Goal: Navigation & Orientation: Find specific page/section

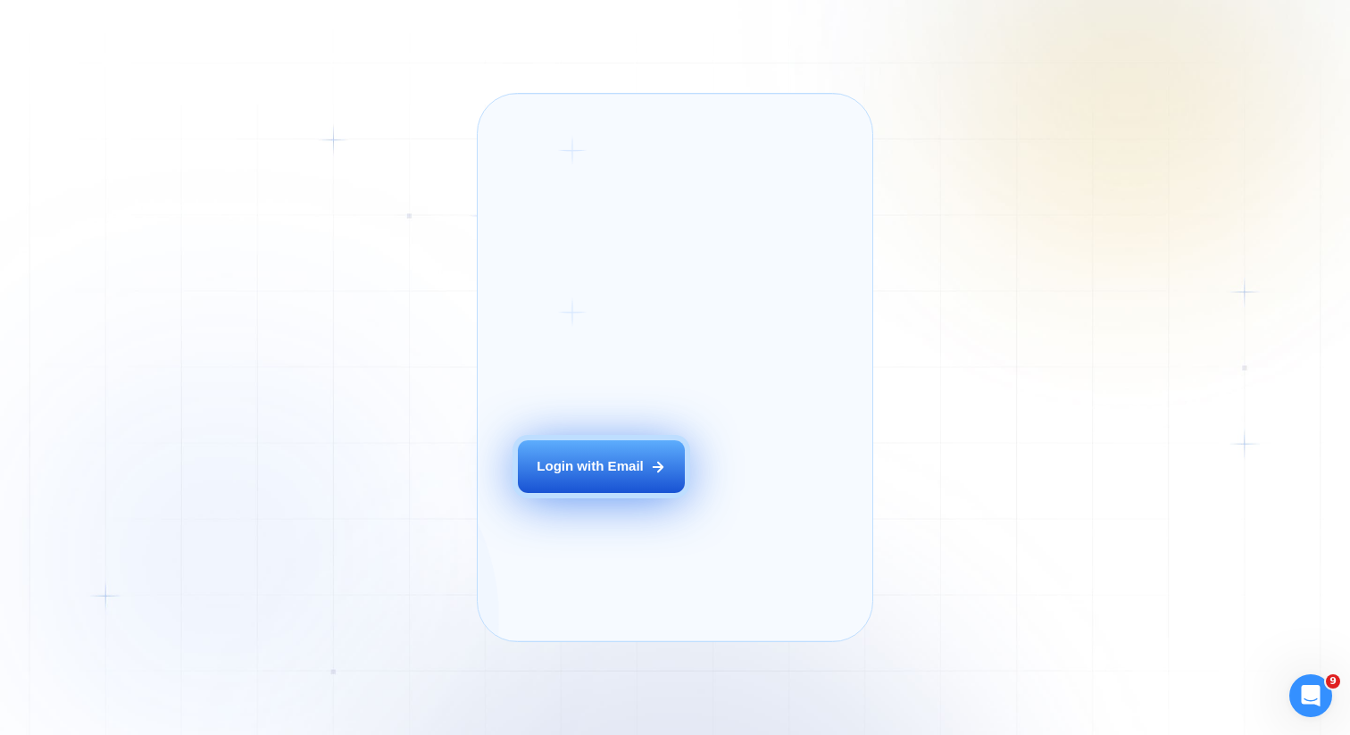
click at [613, 476] on div "Login with Email" at bounding box center [590, 466] width 107 height 19
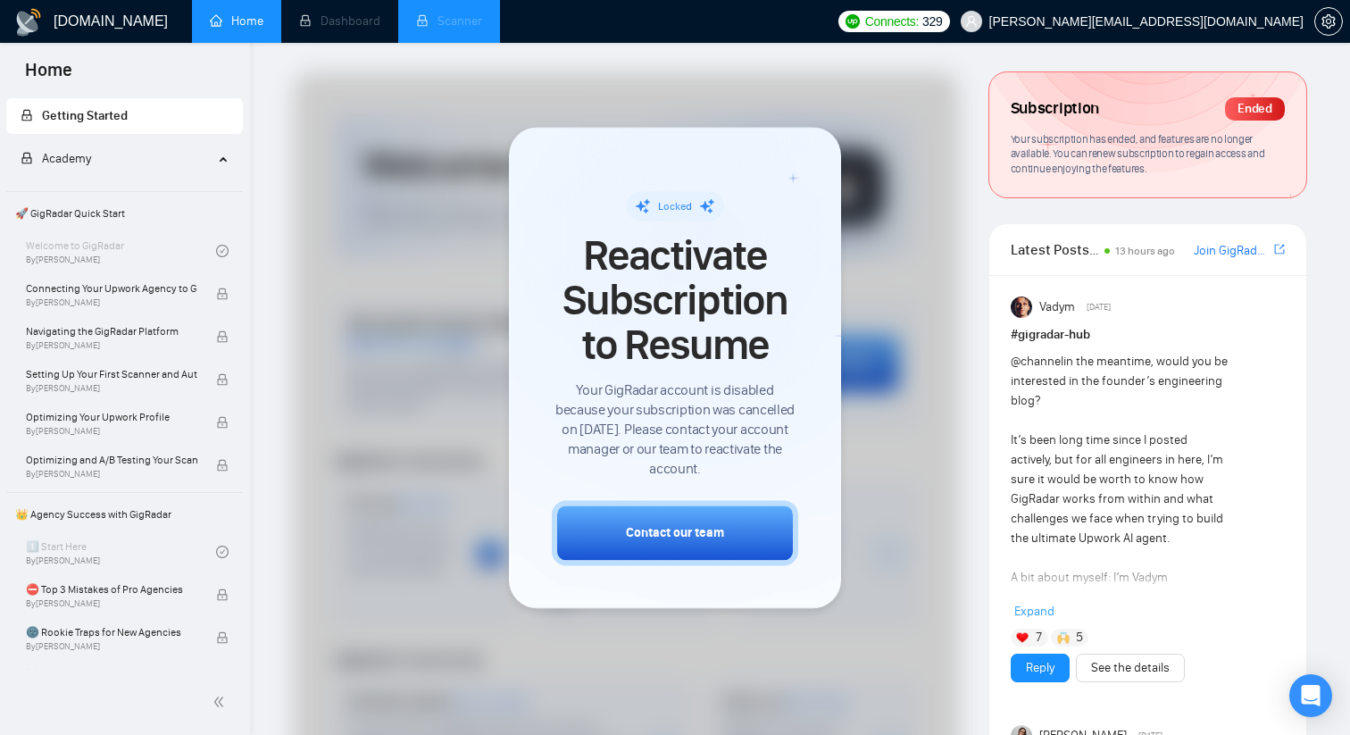
click at [462, 13] on li "Scanner" at bounding box center [449, 21] width 102 height 43
